Goal: Task Accomplishment & Management: Use online tool/utility

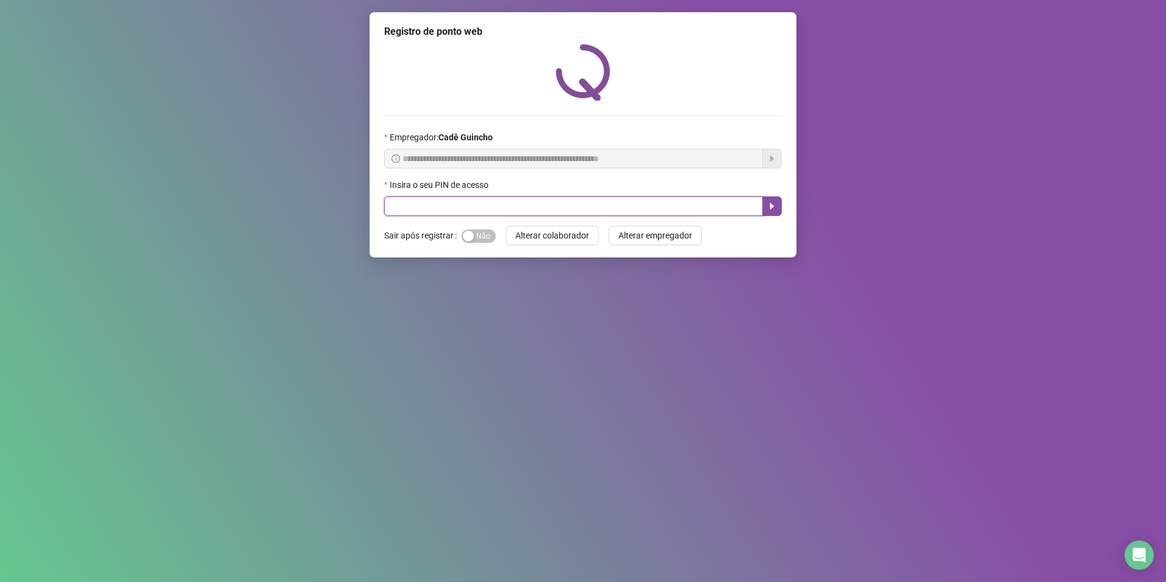
click at [615, 202] on input "text" at bounding box center [573, 206] width 379 height 20
click at [774, 210] on icon "caret-right" at bounding box center [772, 206] width 10 height 10
type input "*****"
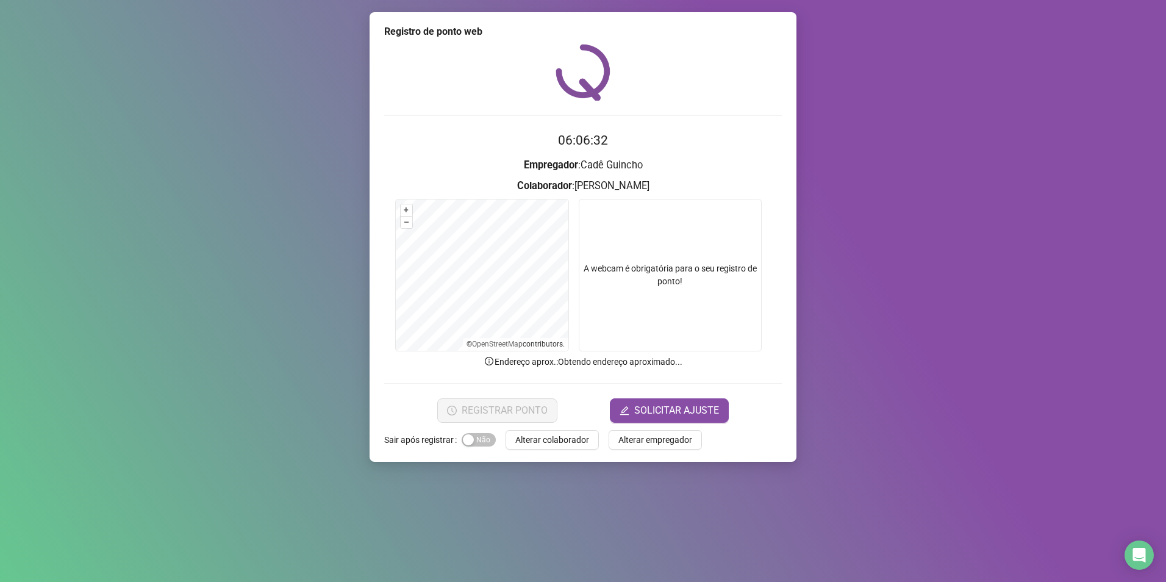
drag, startPoint x: 858, startPoint y: 163, endPoint x: 850, endPoint y: 121, distance: 42.2
click at [844, 113] on div "Registro de ponto web 06:06:32 Empregador : [PERSON_NAME] : [PERSON_NAME] + – ⇧…" at bounding box center [583, 291] width 1166 height 582
drag, startPoint x: 844, startPoint y: 112, endPoint x: 775, endPoint y: 154, distance: 80.7
click at [844, 95] on div "Registro de ponto web 06:06:32 Empregador : [PERSON_NAME] : [PERSON_NAME] + – ⇧…" at bounding box center [583, 291] width 1166 height 582
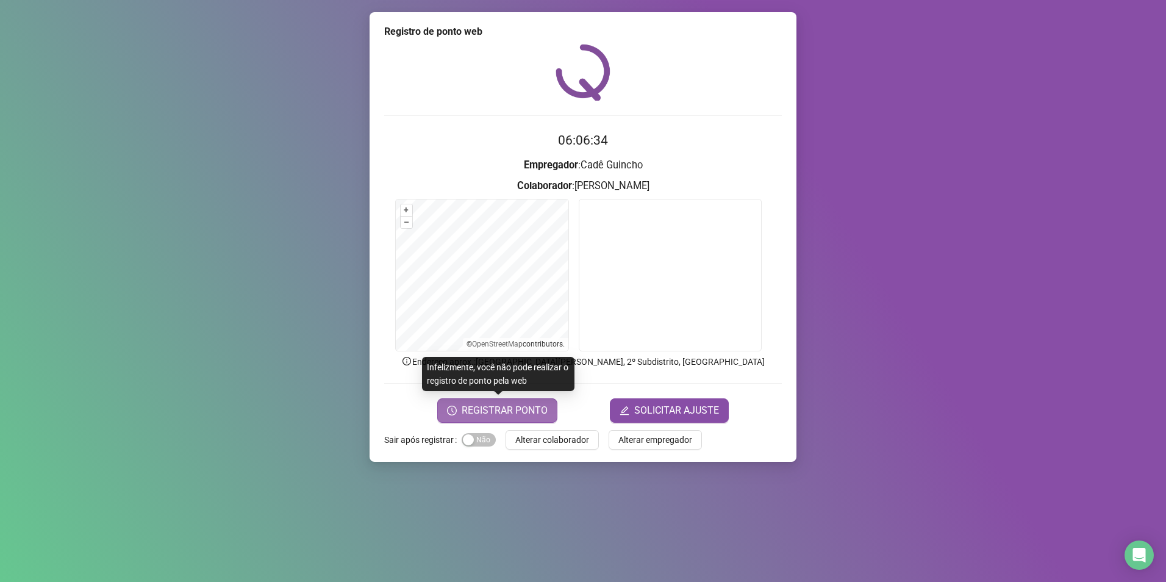
click at [507, 413] on span "REGISTRAR PONTO" at bounding box center [505, 410] width 86 height 15
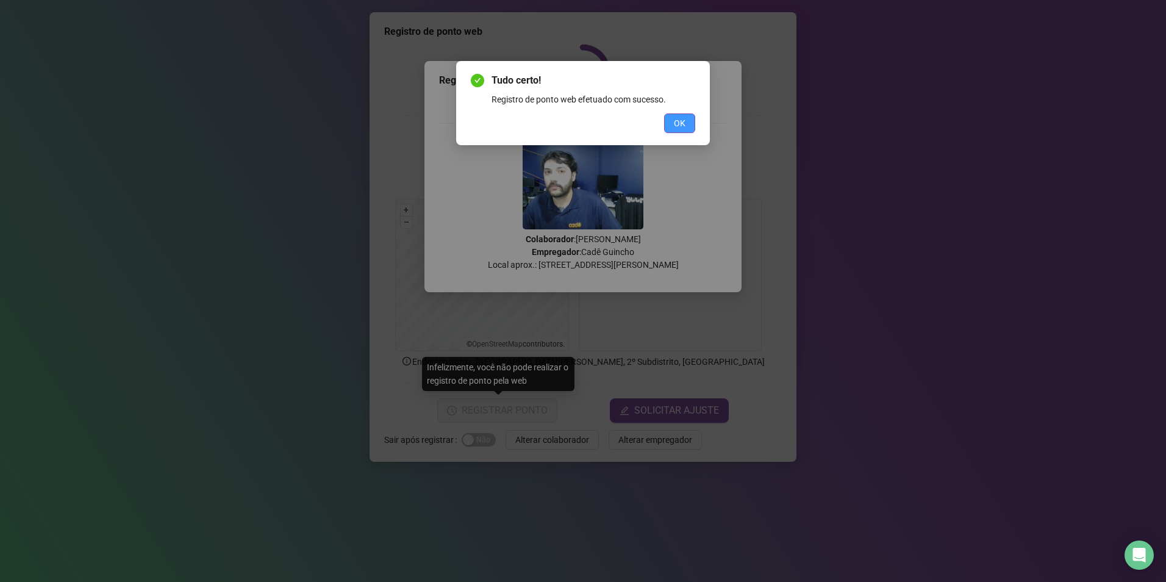
click at [683, 128] on span "OK" at bounding box center [680, 122] width 12 height 13
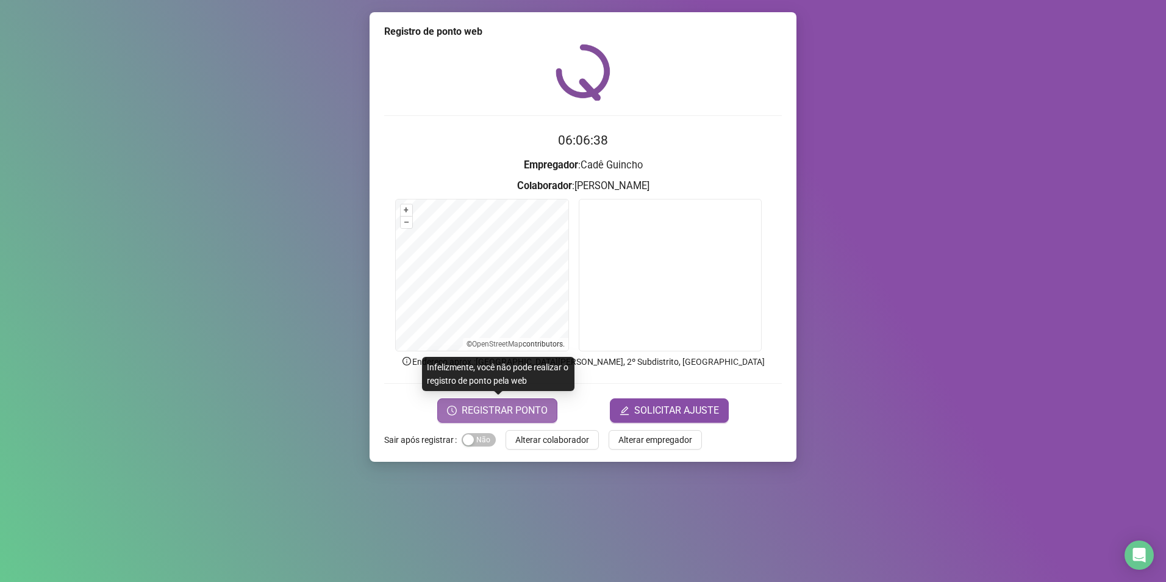
drag, startPoint x: 511, startPoint y: 430, endPoint x: 509, endPoint y: 416, distance: 14.1
click at [510, 427] on div "Registro de ponto web 06:06:38 Empregador : [PERSON_NAME] : [PERSON_NAME] + – ⇧…" at bounding box center [582, 236] width 427 height 449
click at [509, 416] on span "REGISTRAR PONTO" at bounding box center [505, 410] width 86 height 15
